Goal: Information Seeking & Learning: Learn about a topic

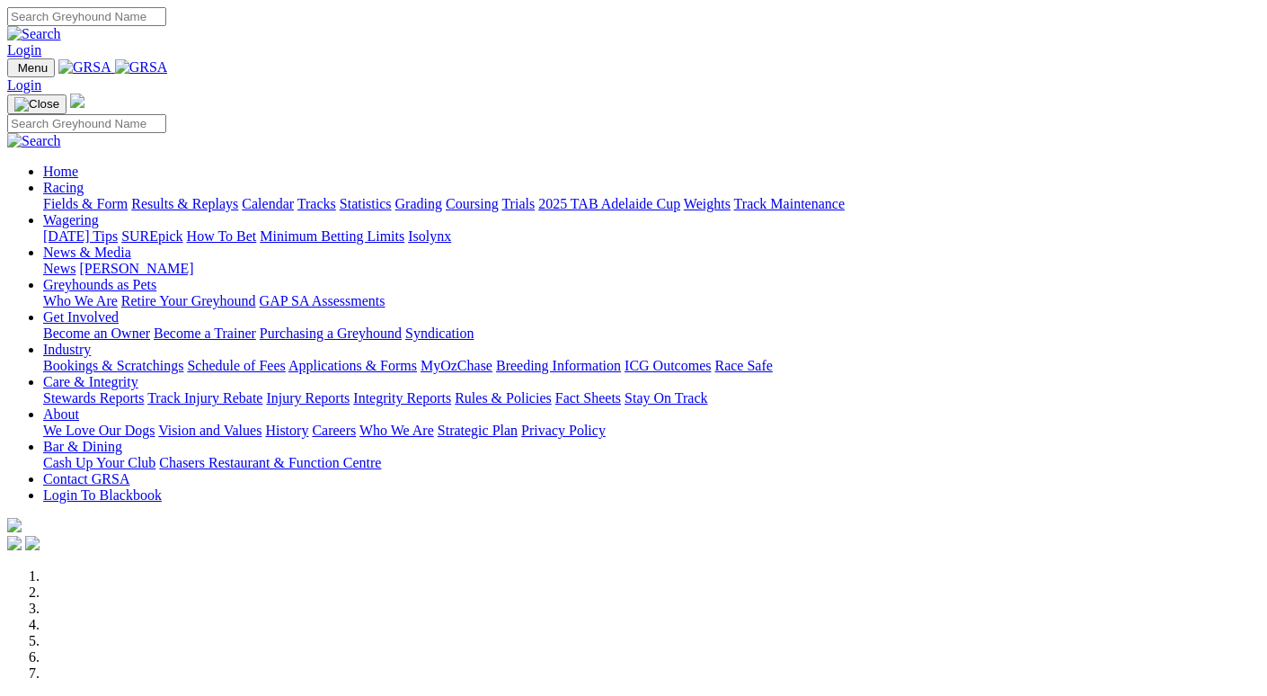
click at [84, 180] on link "Racing" at bounding box center [63, 187] width 40 height 15
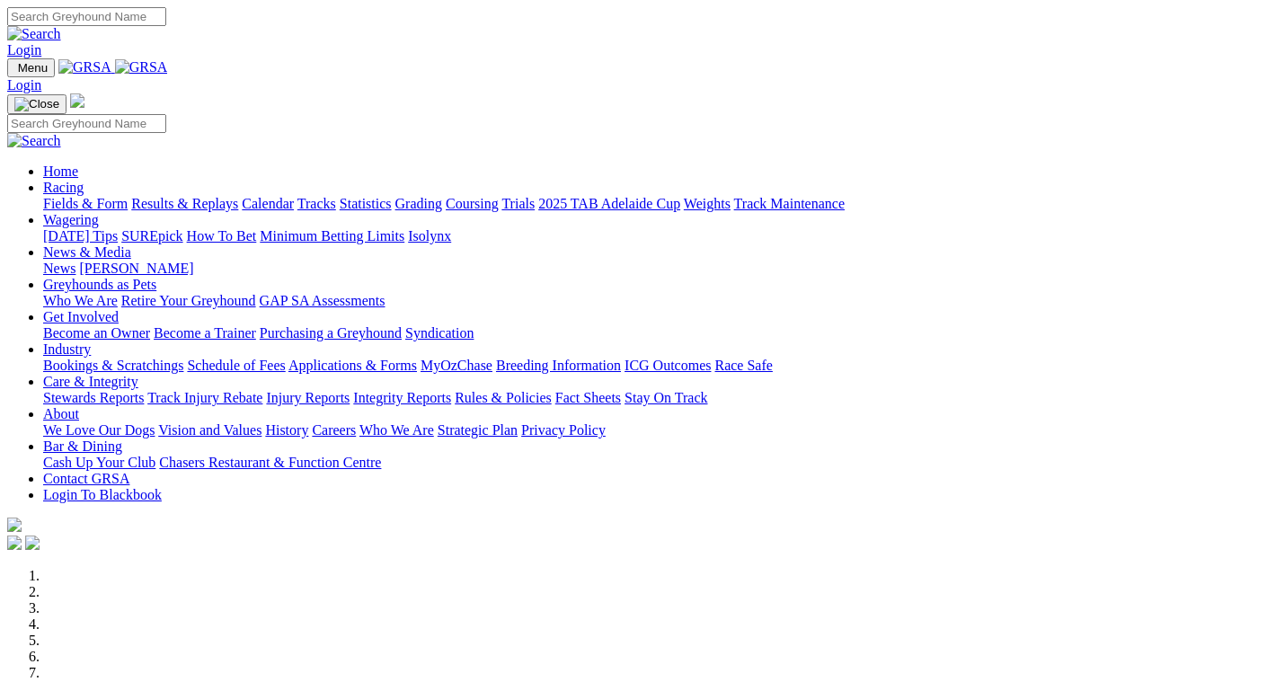
click at [392, 196] on link "Statistics" at bounding box center [366, 203] width 52 height 15
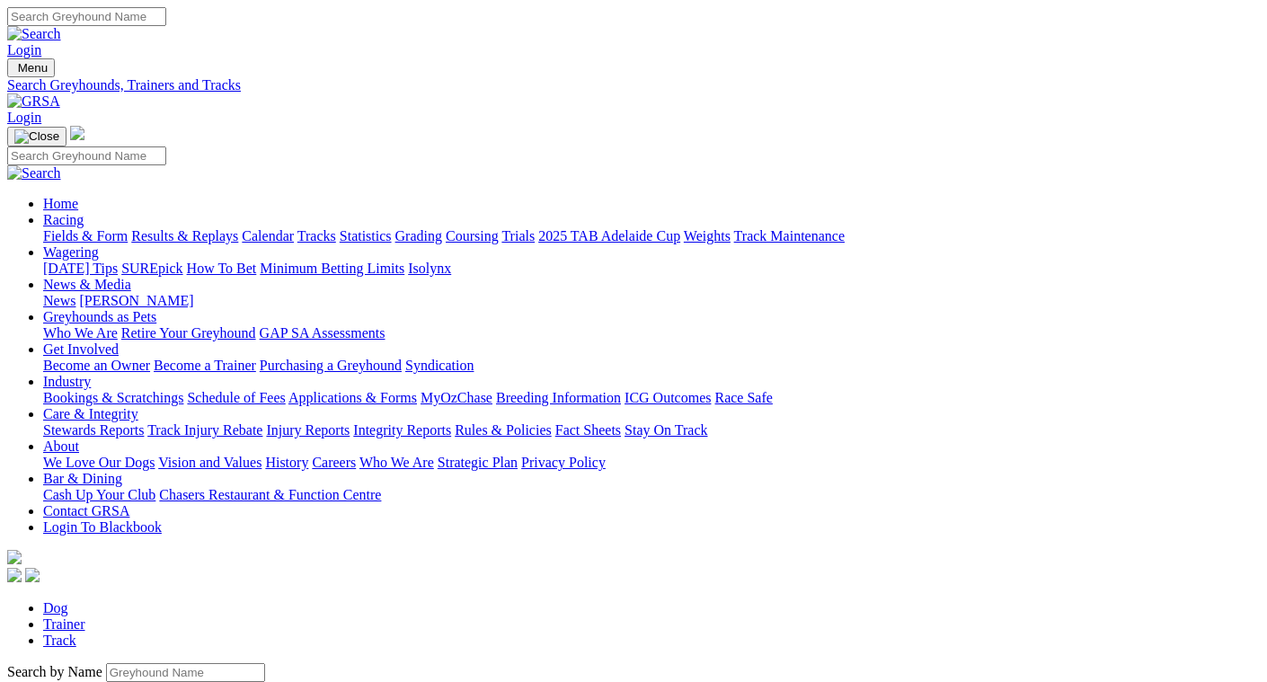
click at [106, 663] on input "Search by Greyhound name" at bounding box center [185, 672] width 159 height 19
type input "buzz the hustler"
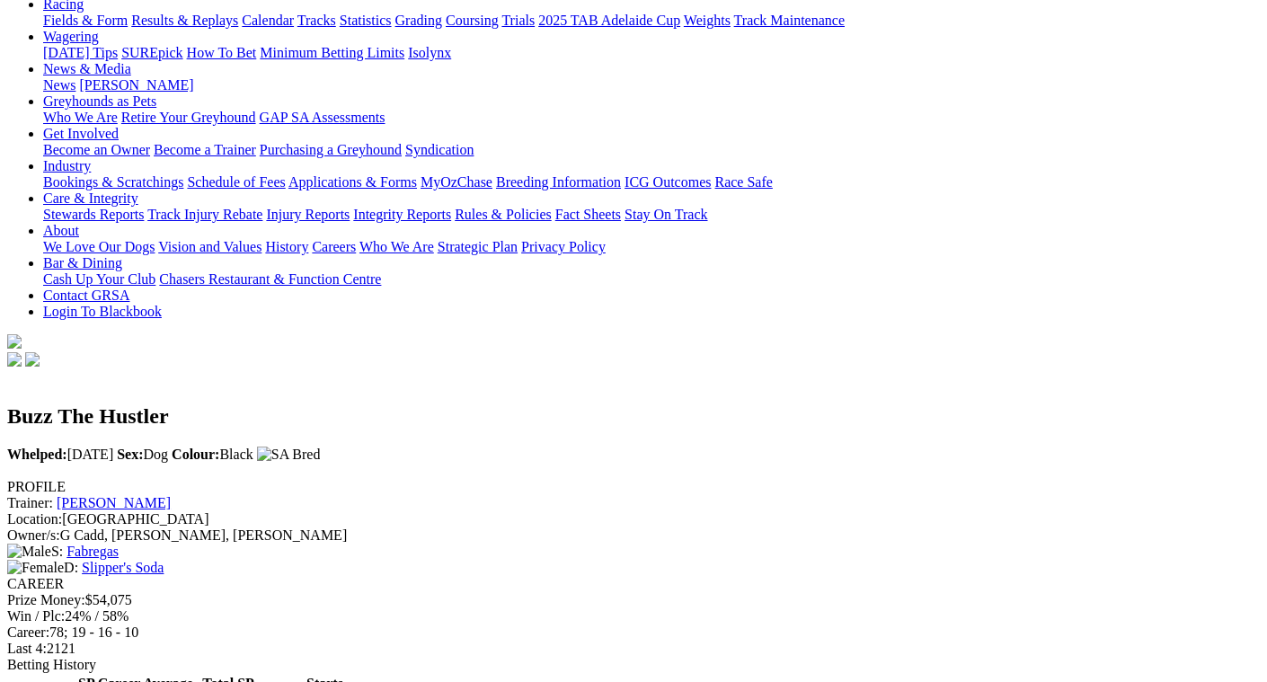
scroll to position [270, 0]
